Goal: Information Seeking & Learning: Learn about a topic

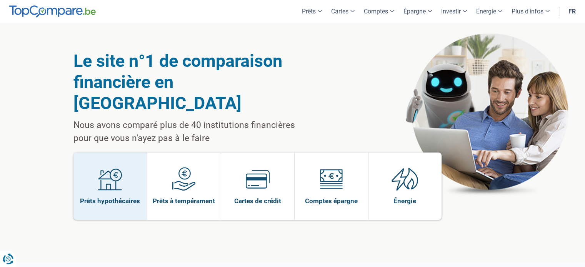
click at [104, 167] on img at bounding box center [110, 179] width 24 height 24
click at [121, 167] on img at bounding box center [110, 179] width 24 height 24
click at [110, 167] on img at bounding box center [110, 179] width 24 height 24
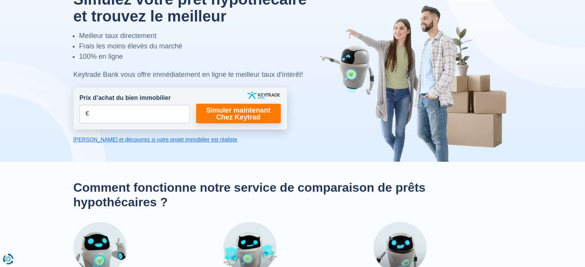
scroll to position [38, 0]
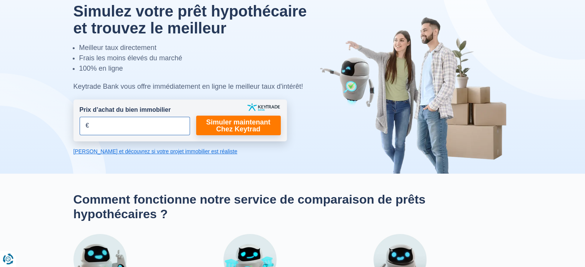
click at [103, 123] on input "Prix d’achat du bien immobilier" at bounding box center [135, 126] width 110 height 18
type input "295.000"
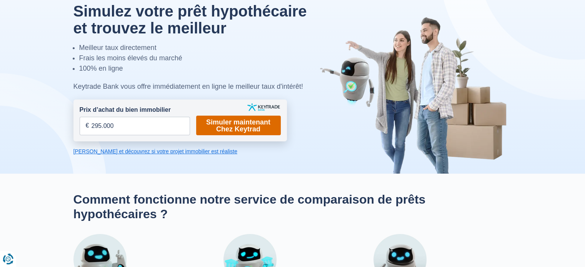
click at [240, 120] on link "Simuler maintenant Chez Keytrad" at bounding box center [238, 126] width 85 height 20
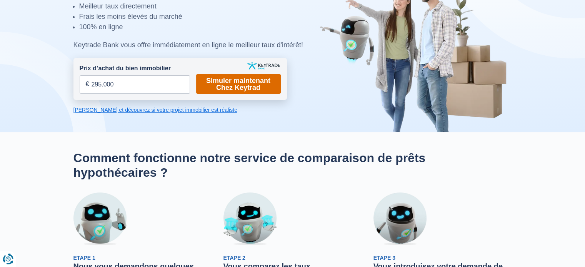
scroll to position [77, 0]
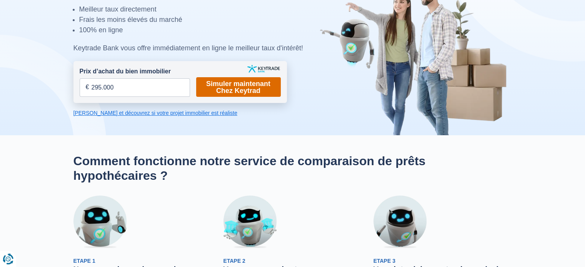
click at [238, 87] on link "Simuler maintenant Chez Keytrad" at bounding box center [238, 87] width 85 height 20
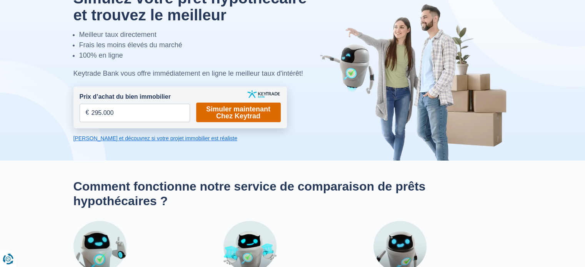
scroll to position [0, 0]
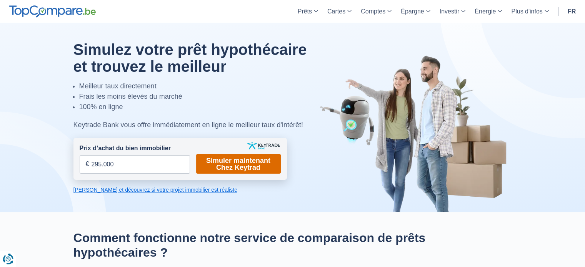
scroll to position [38, 0]
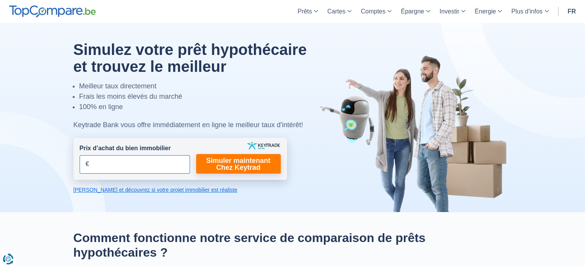
click at [120, 163] on input "Prix d’achat du bien immobilier" at bounding box center [135, 164] width 110 height 18
type input "295.000"
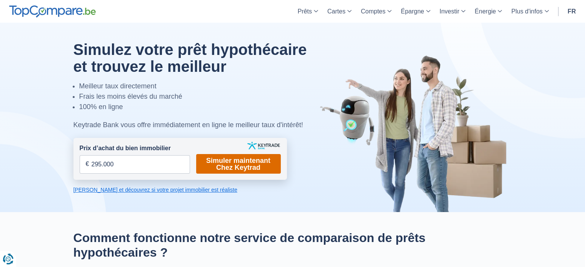
click at [268, 164] on link "Simuler maintenant Chez Keytrad" at bounding box center [238, 164] width 85 height 20
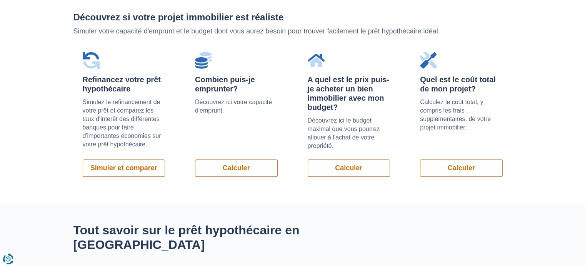
scroll to position [538, 0]
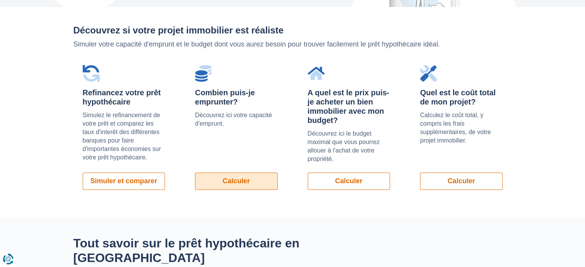
click at [250, 181] on link "Calculer" at bounding box center [236, 181] width 83 height 17
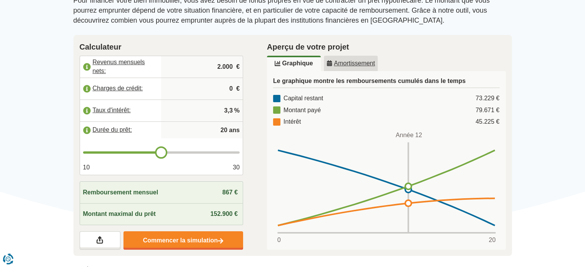
scroll to position [115, 0]
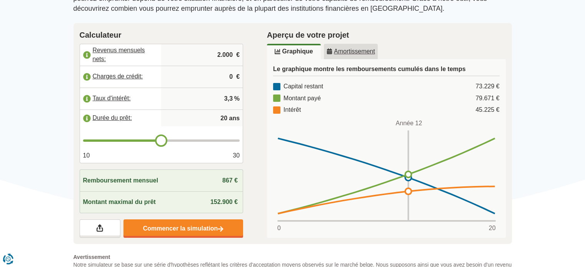
drag, startPoint x: 223, startPoint y: 96, endPoint x: 245, endPoint y: 96, distance: 21.9
click at [245, 96] on div "Calculateur Revenus mensuels nets: 2.000 € Charges de crédit: 0 € Taux d'intérê…" at bounding box center [162, 133] width 188 height 221
